Goal: Information Seeking & Learning: Learn about a topic

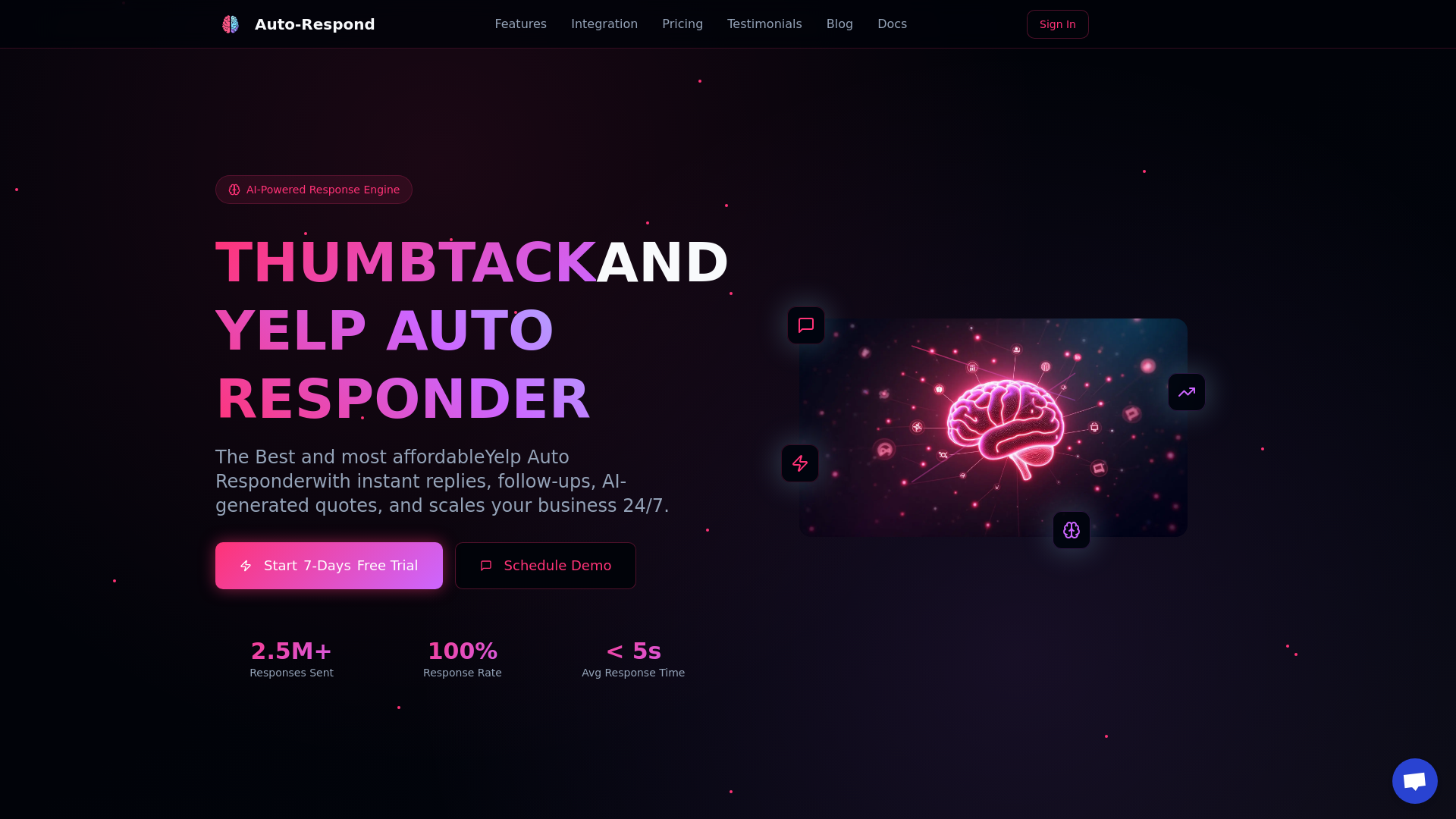
click at [827, 25] on link "Blog" at bounding box center [840, 24] width 26 height 18
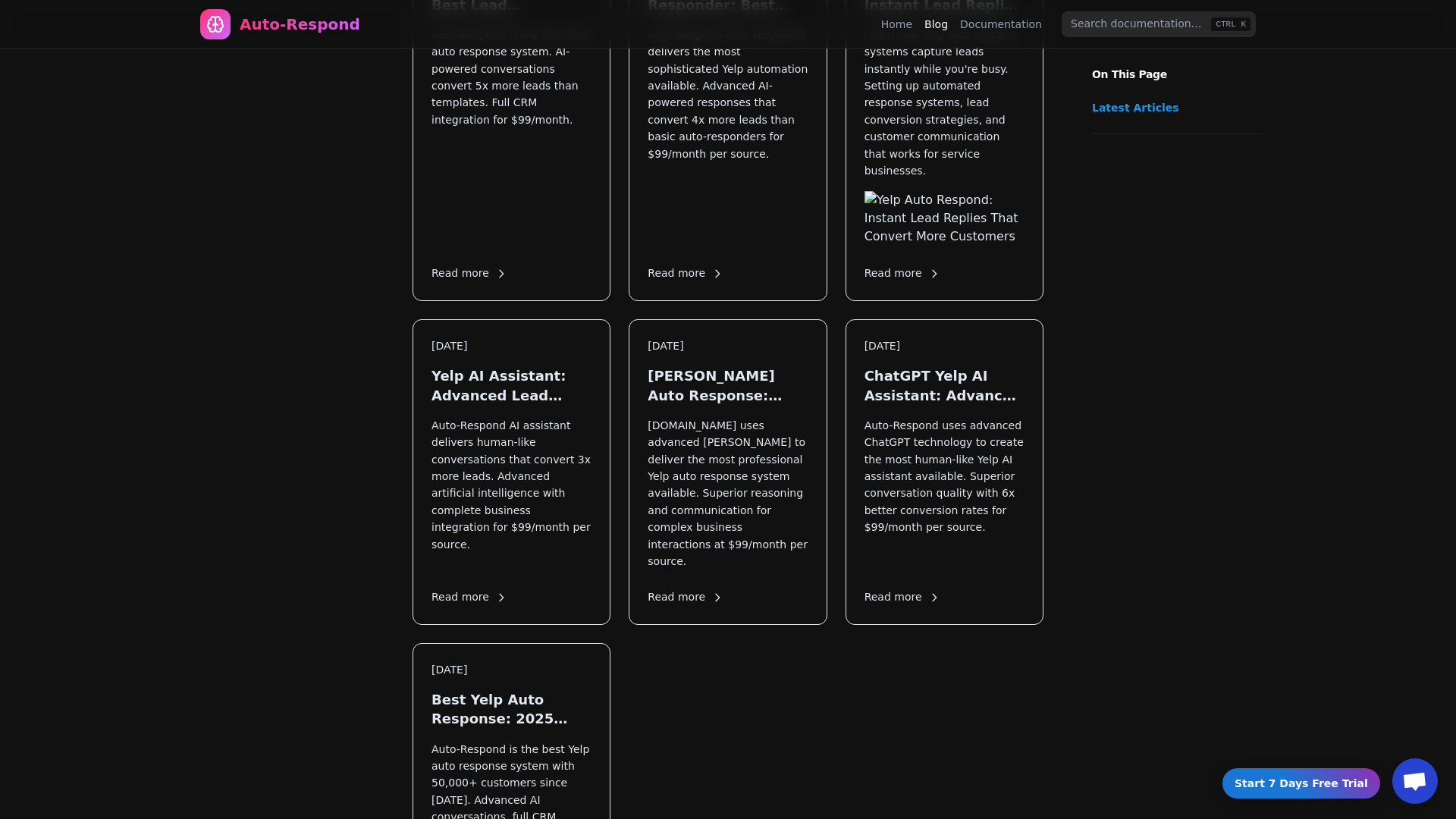
scroll to position [1909, 0]
